Goal: Information Seeking & Learning: Learn about a topic

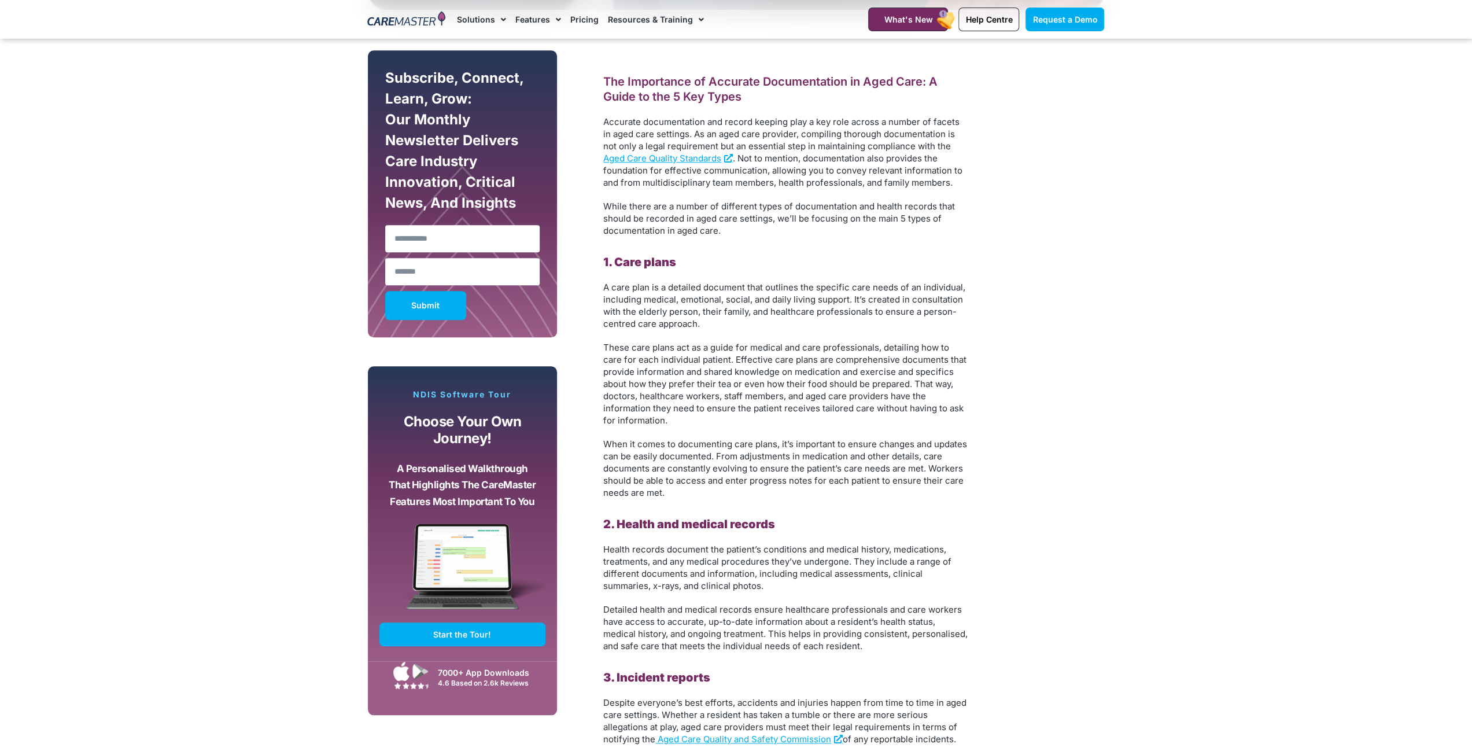
scroll to position [1215, 0]
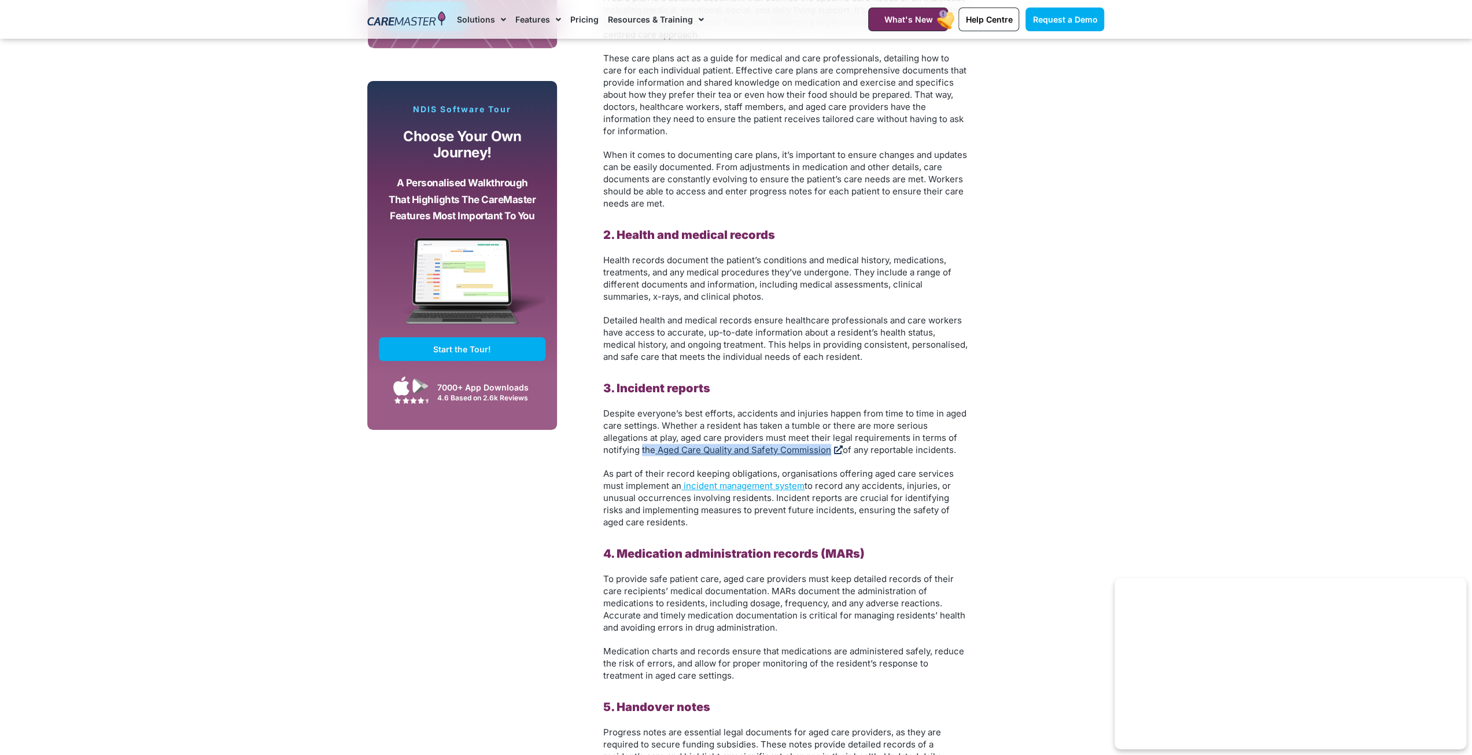
drag, startPoint x: 641, startPoint y: 451, endPoint x: 830, endPoint y: 452, distance: 188.6
click at [830, 452] on p "Despite everyone’s best efforts, accidents and injuries happen from time to tim…" at bounding box center [785, 431] width 364 height 49
click at [1046, 437] on div "Subscribe, Connect, Learn, Grow: Our Monthly Newsletter Delivers Care Industry …" at bounding box center [736, 532] width 749 height 1555
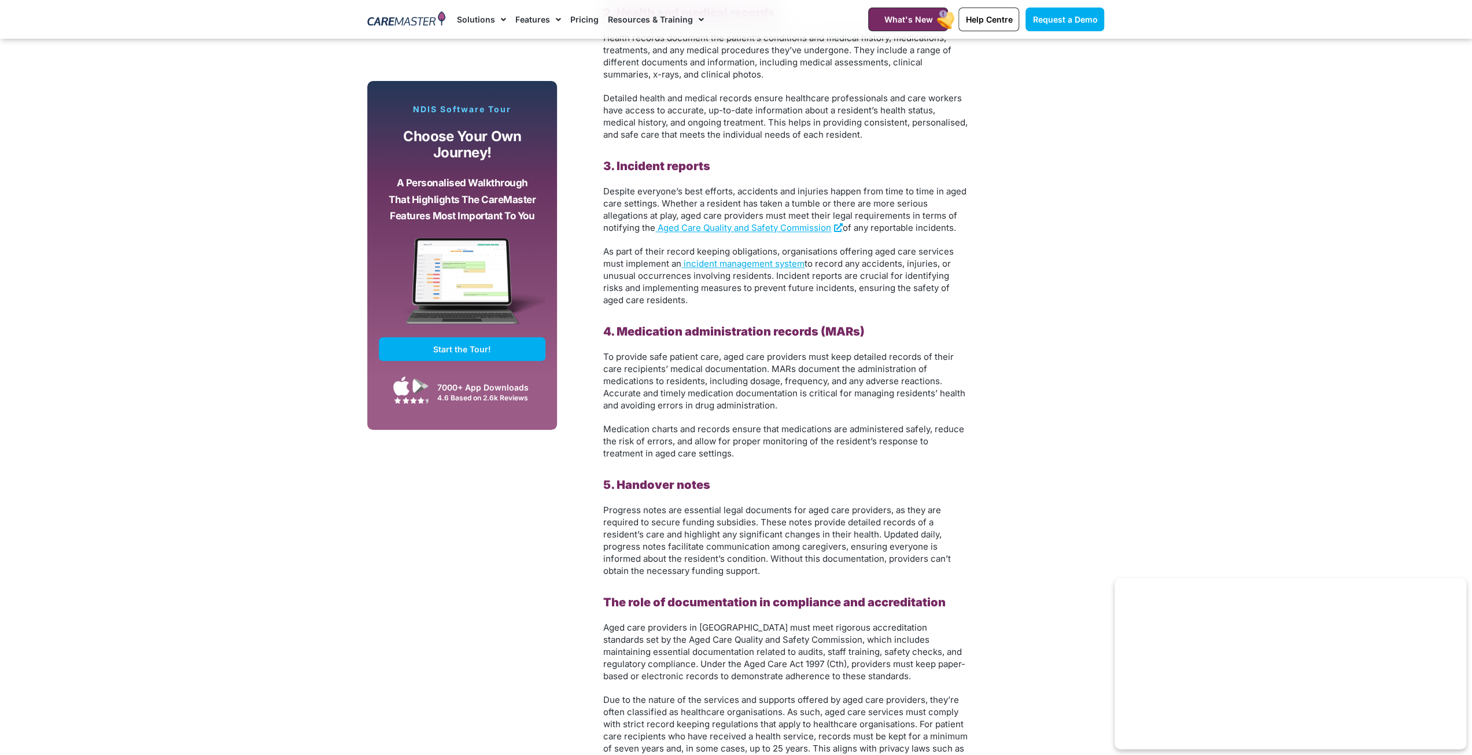
scroll to position [1446, 0]
